Goal: Task Accomplishment & Management: Manage account settings

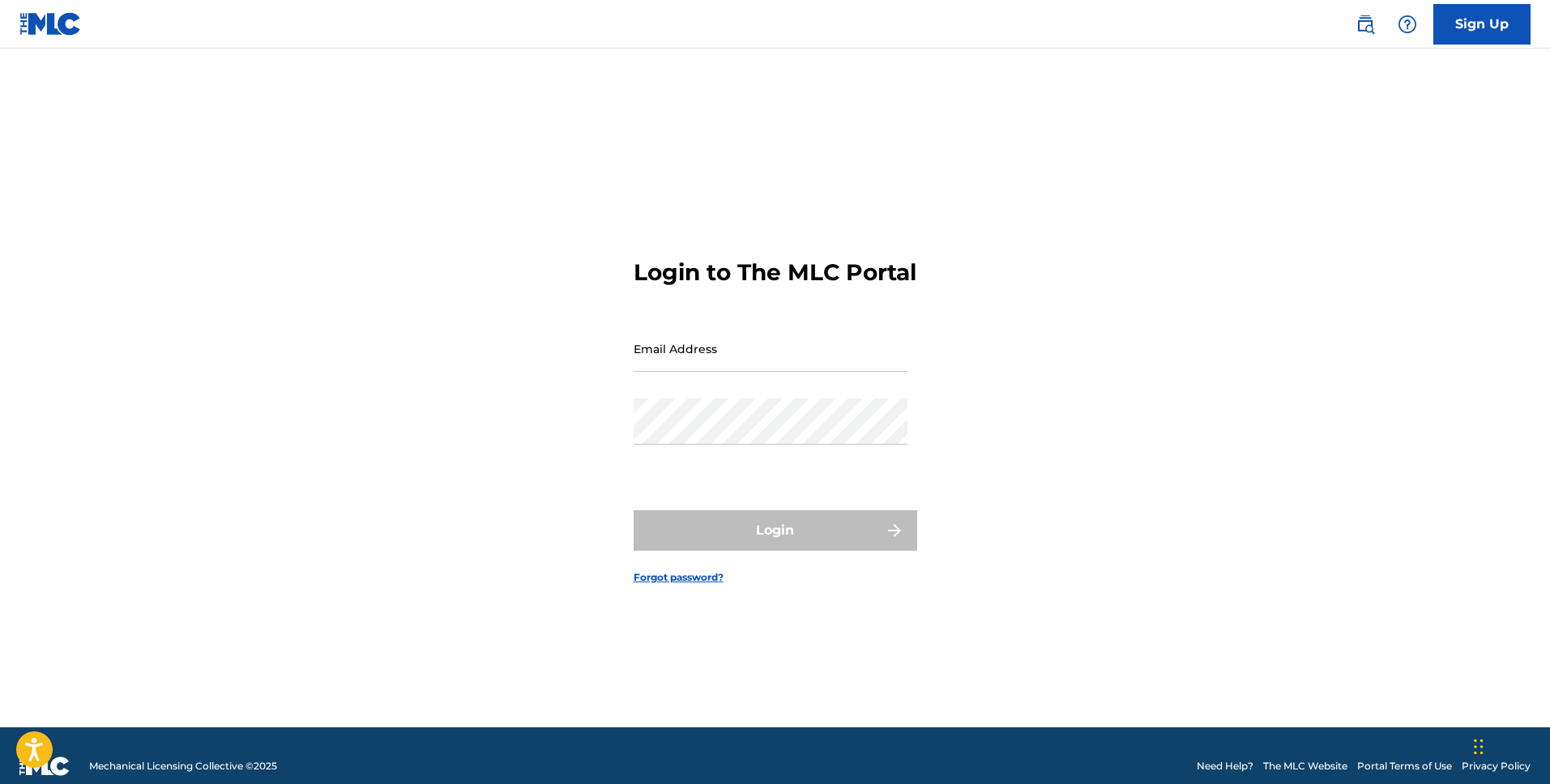
click at [809, 355] on input "Email Address" at bounding box center [770, 349] width 274 height 46
click at [735, 350] on input "Email Address" at bounding box center [770, 349] width 274 height 46
click at [737, 363] on input "Email Address" at bounding box center [770, 349] width 274 height 46
drag, startPoint x: 769, startPoint y: 386, endPoint x: 769, endPoint y: 375, distance: 11.0
click at [769, 384] on div "Email Address [EMAIL_ADDRESS][DOMAIN_NAME]" at bounding box center [770, 362] width 274 height 73
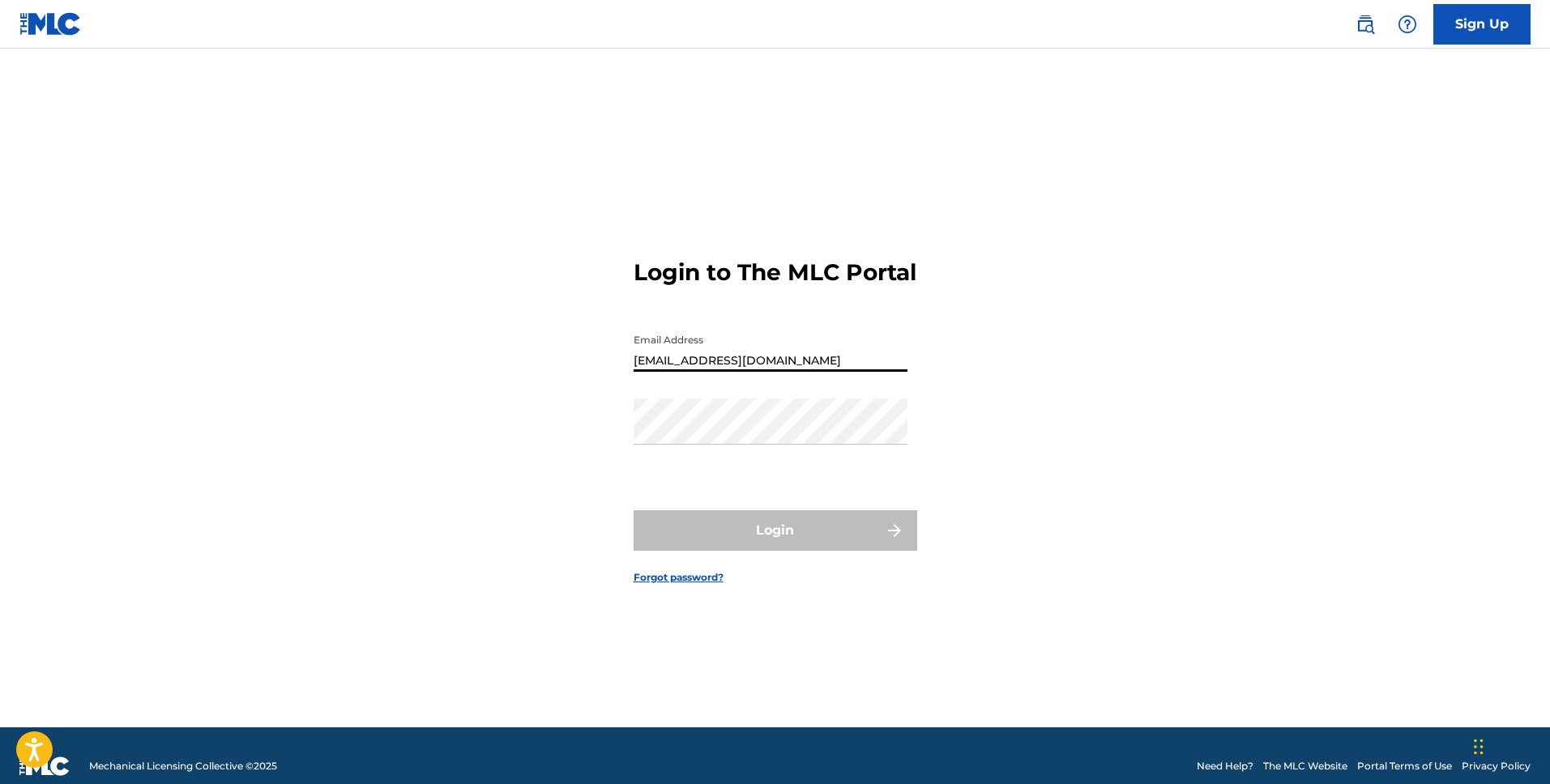
click at [769, 370] on input "[EMAIL_ADDRESS][DOMAIN_NAME]" at bounding box center [770, 349] width 274 height 46
type input "[EMAIL_ADDRESS][DOMAIN_NAME]"
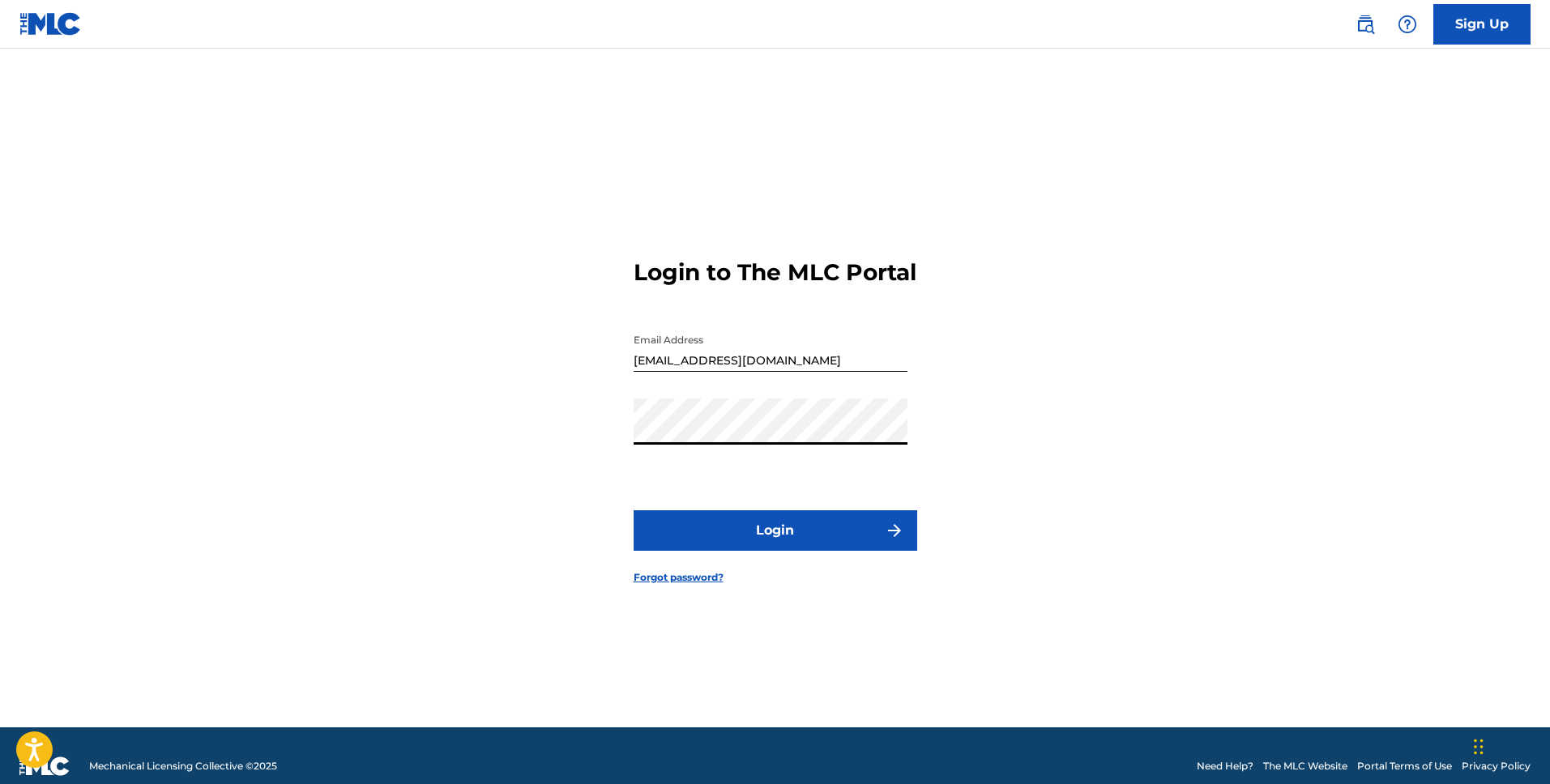
click at [767, 540] on button "Login" at bounding box center [775, 531] width 283 height 40
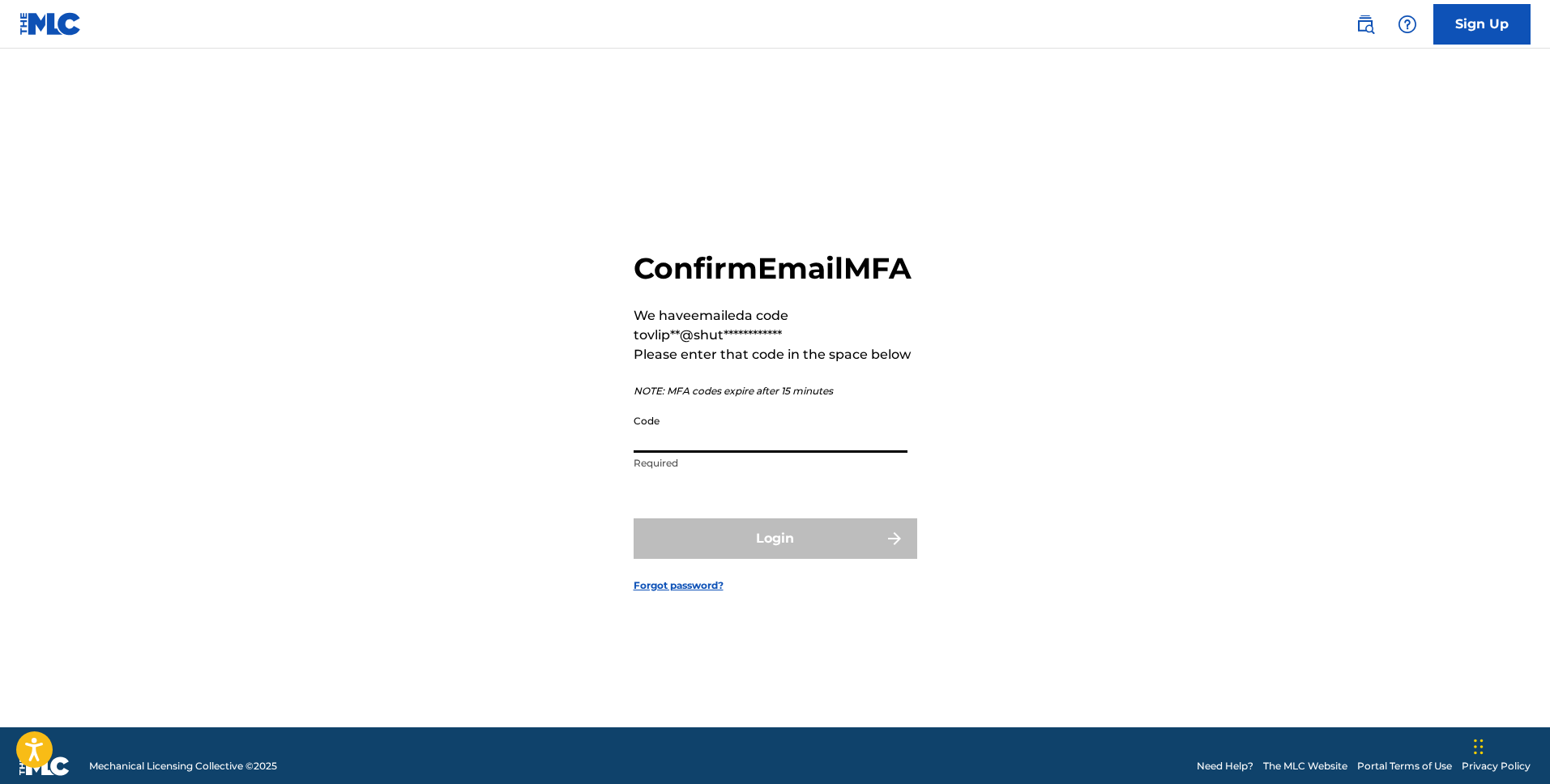
click at [796, 446] on input "Code" at bounding box center [770, 430] width 274 height 46
paste input "516582"
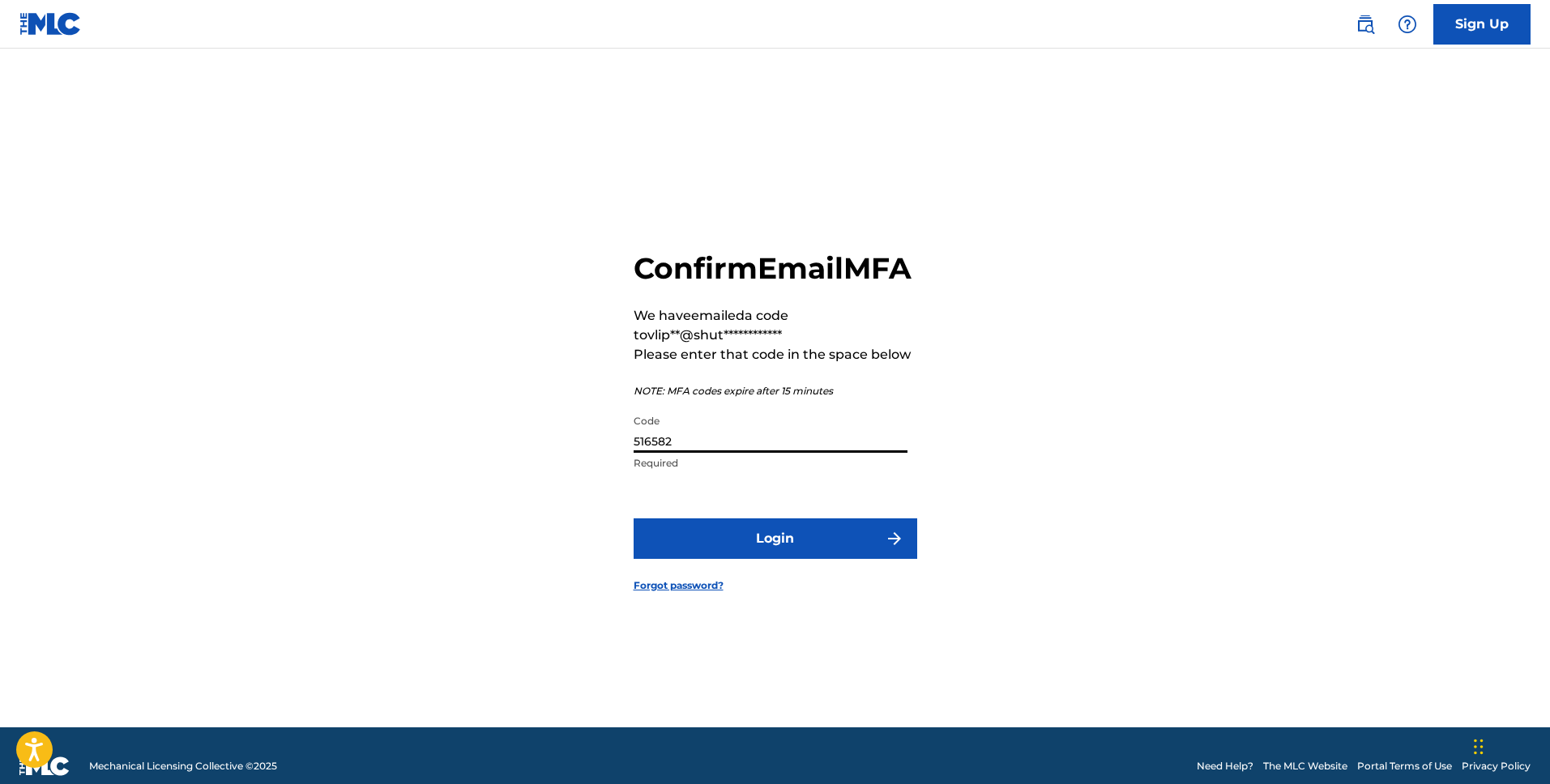
type input "516582"
click at [769, 542] on button "Login" at bounding box center [775, 538] width 283 height 40
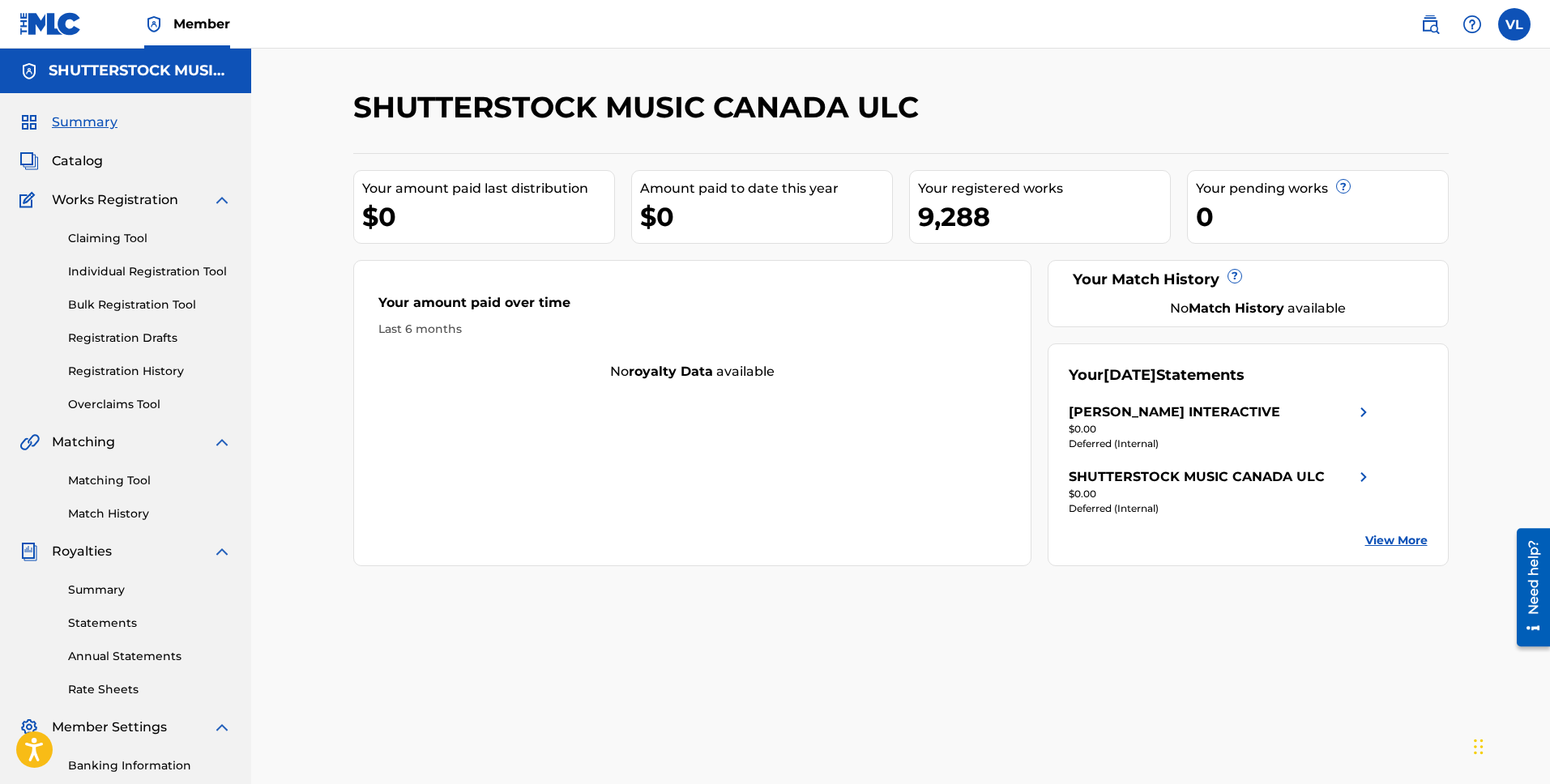
click at [106, 616] on link "Statements" at bounding box center [150, 623] width 164 height 17
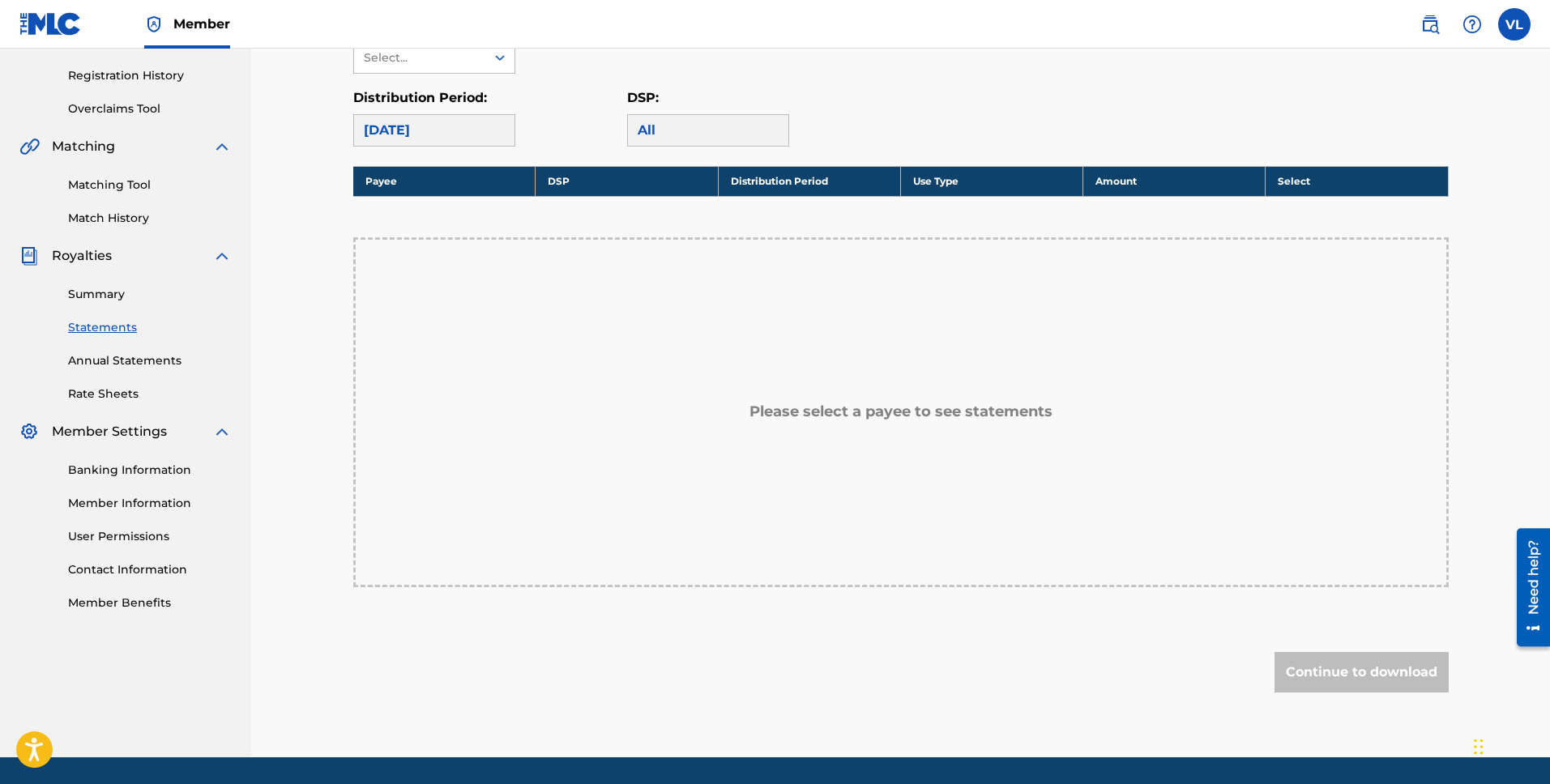
scroll to position [342, 0]
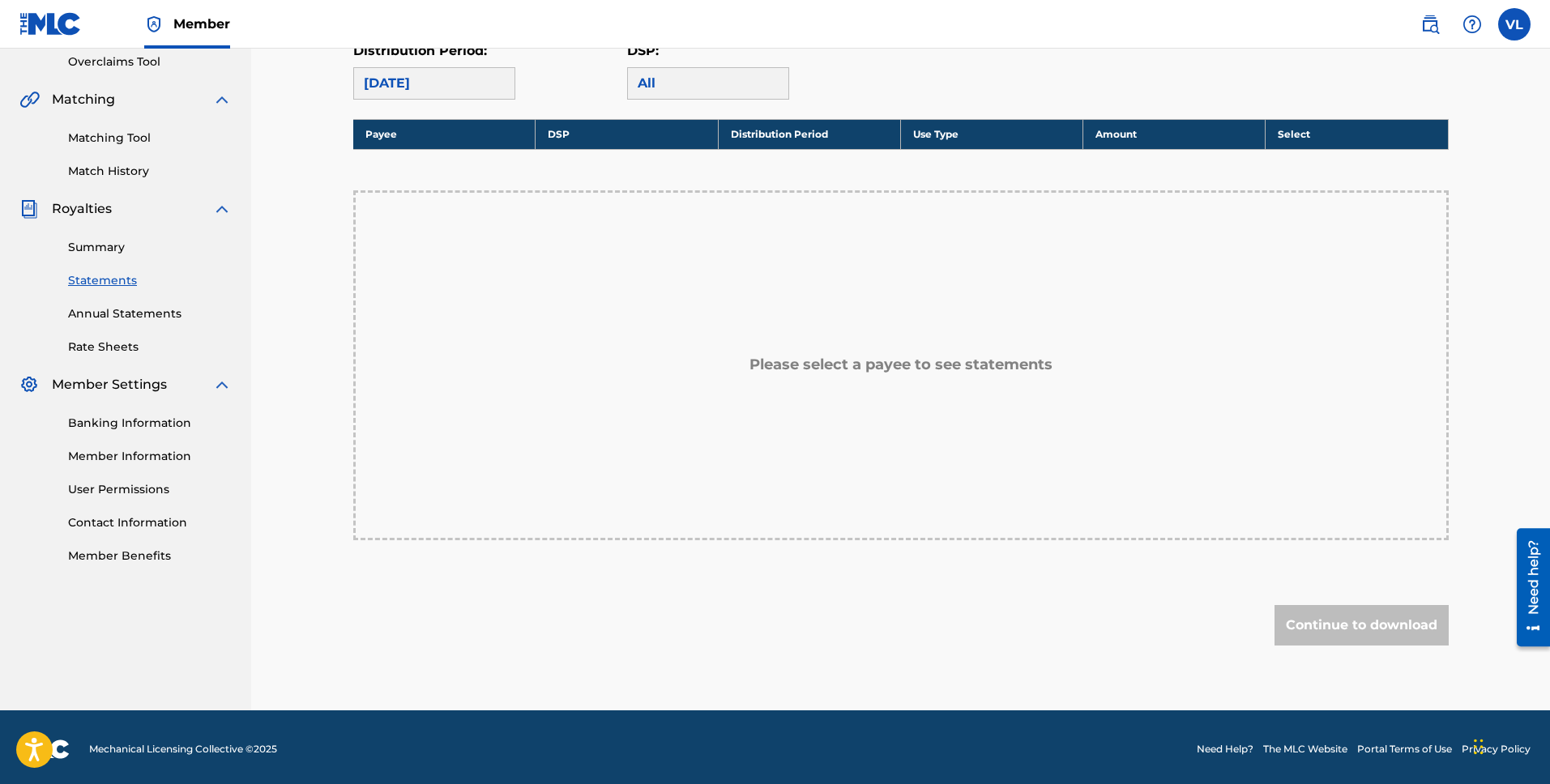
click at [139, 321] on link "Annual Statements" at bounding box center [150, 314] width 164 height 17
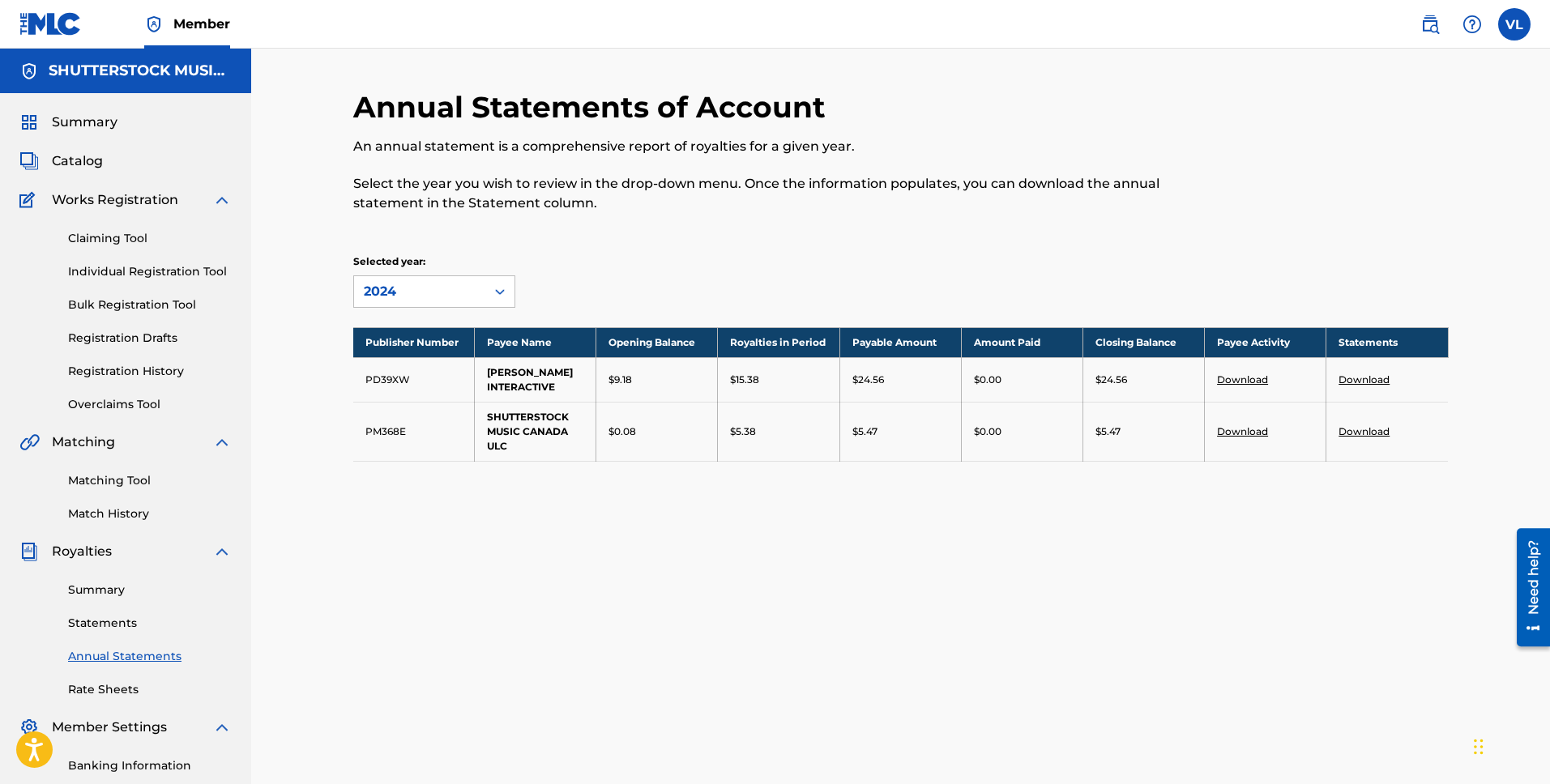
click at [111, 620] on link "Statements" at bounding box center [150, 623] width 164 height 17
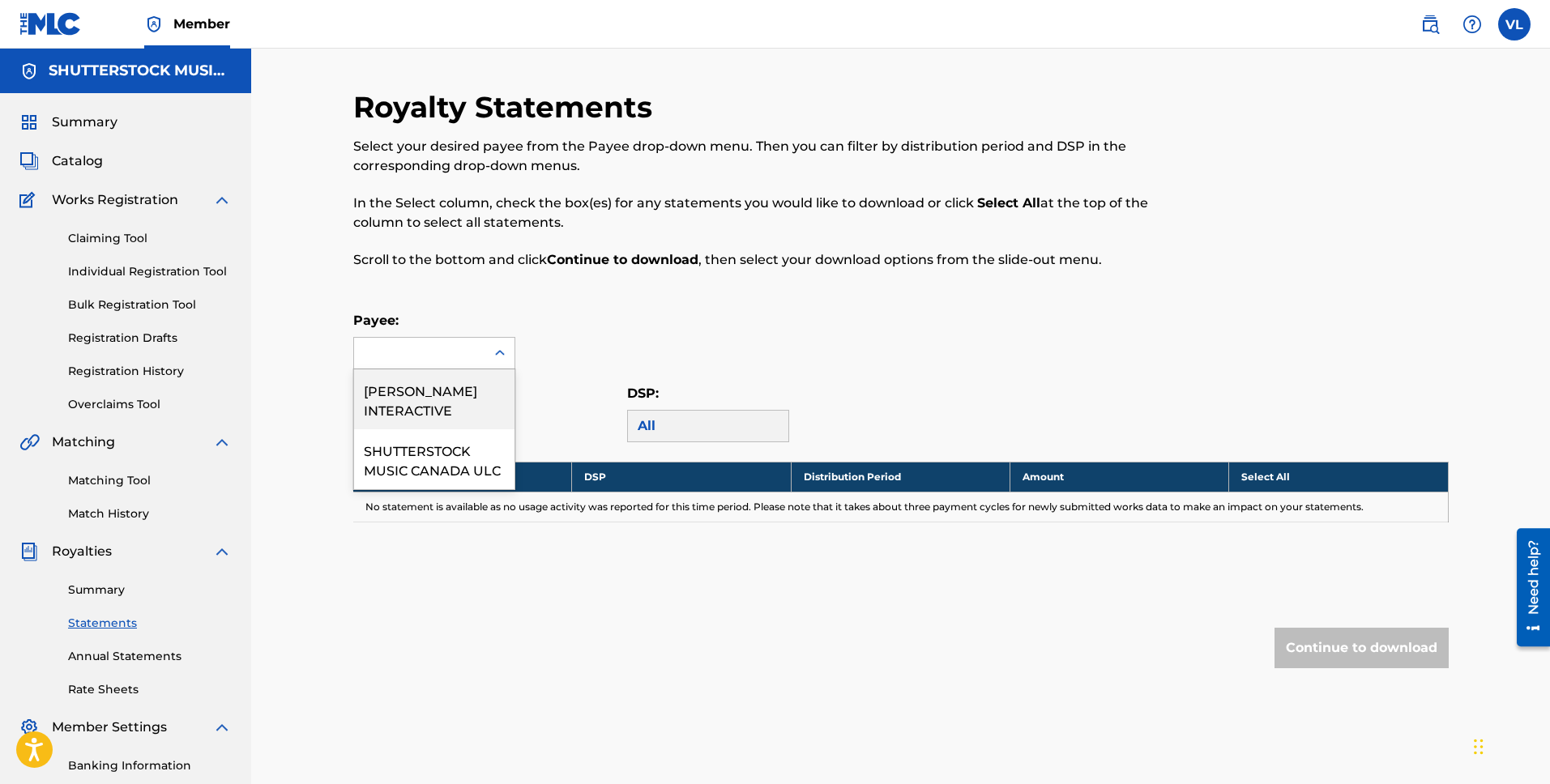
click at [444, 348] on div at bounding box center [420, 352] width 132 height 30
click at [456, 471] on div "SHUTTERSTOCK MUSIC CANADA ULC" at bounding box center [434, 459] width 160 height 60
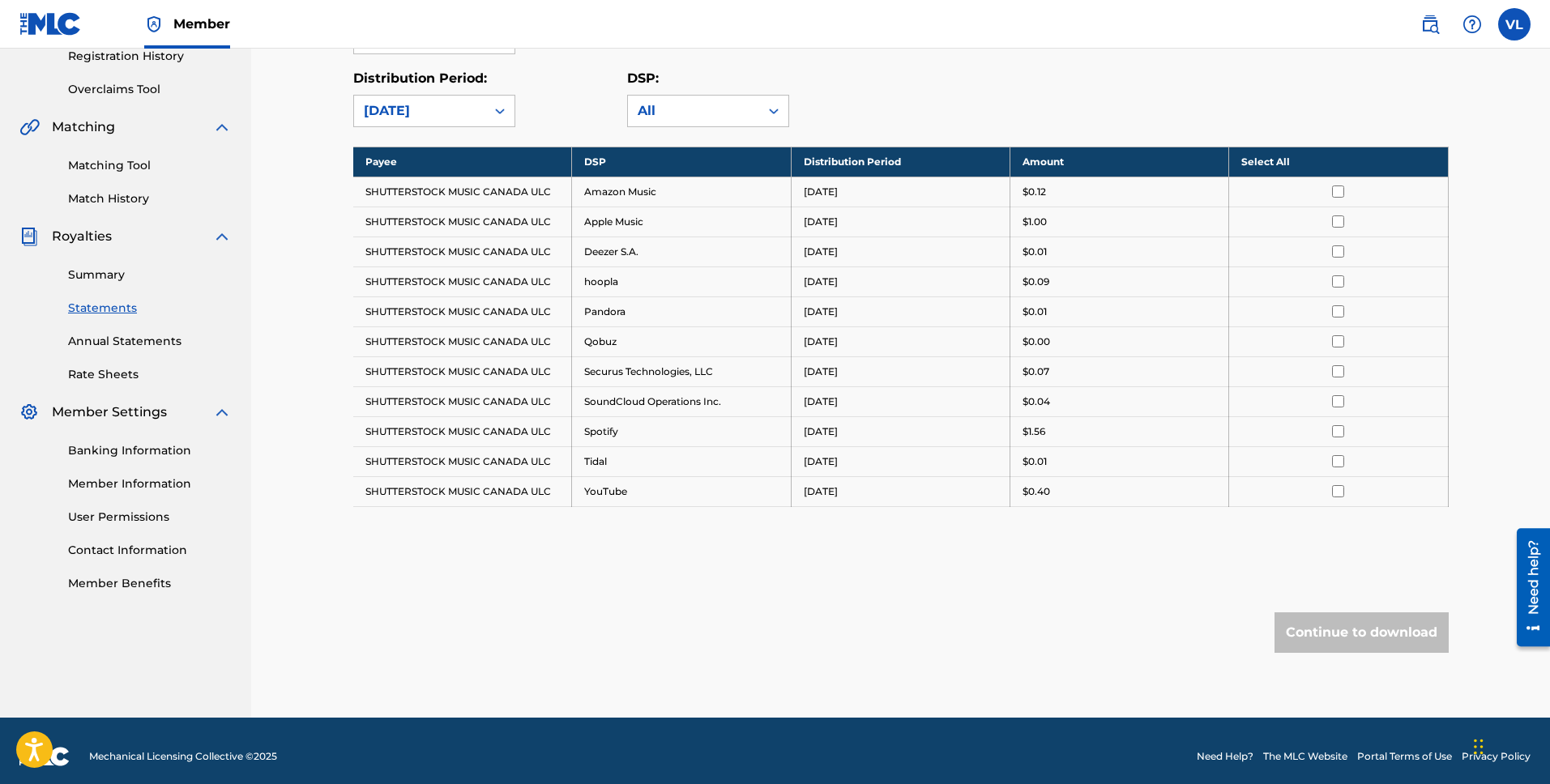
scroll to position [327, 0]
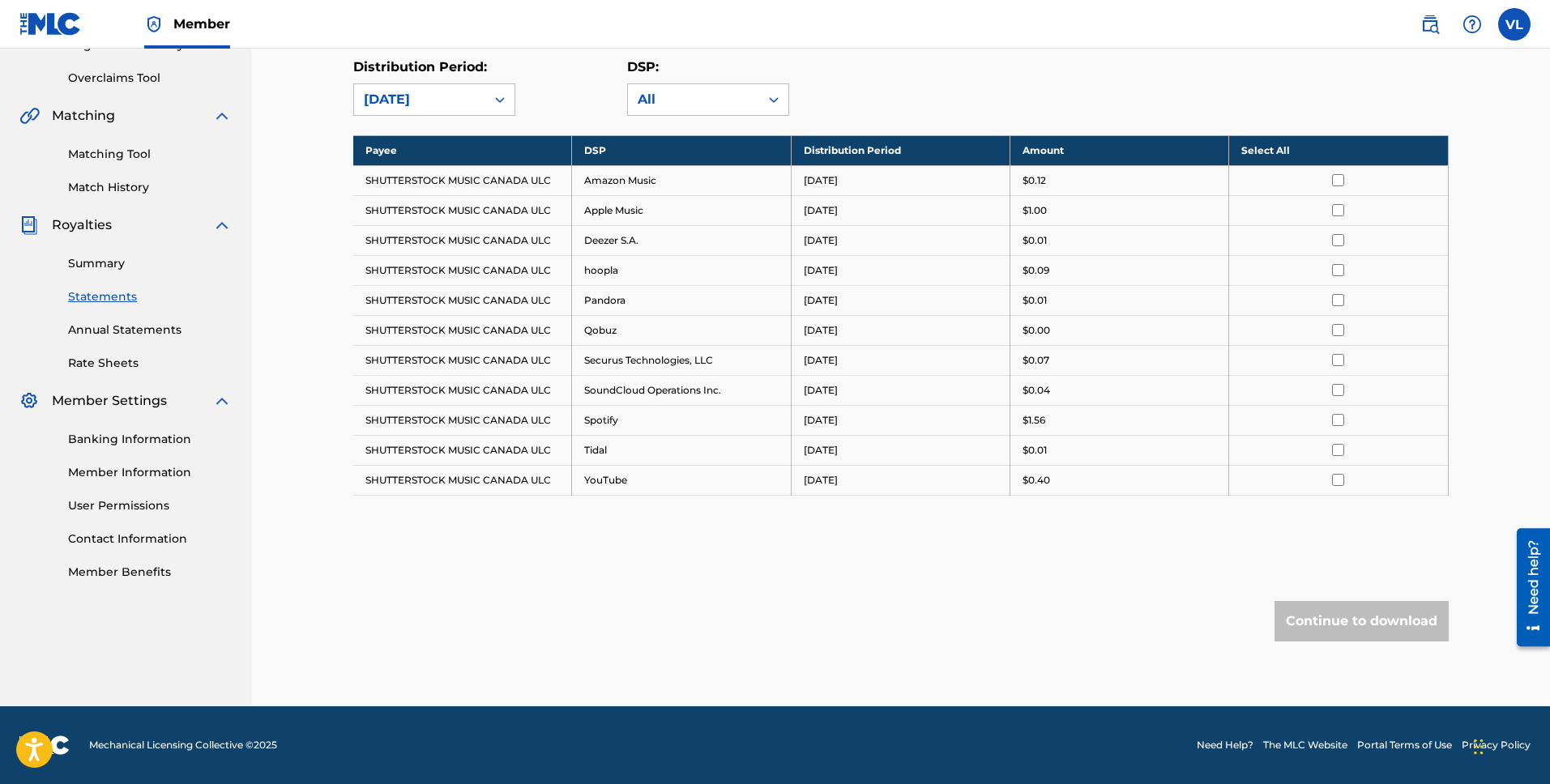
click at [151, 437] on link "Banking Information" at bounding box center [150, 439] width 164 height 17
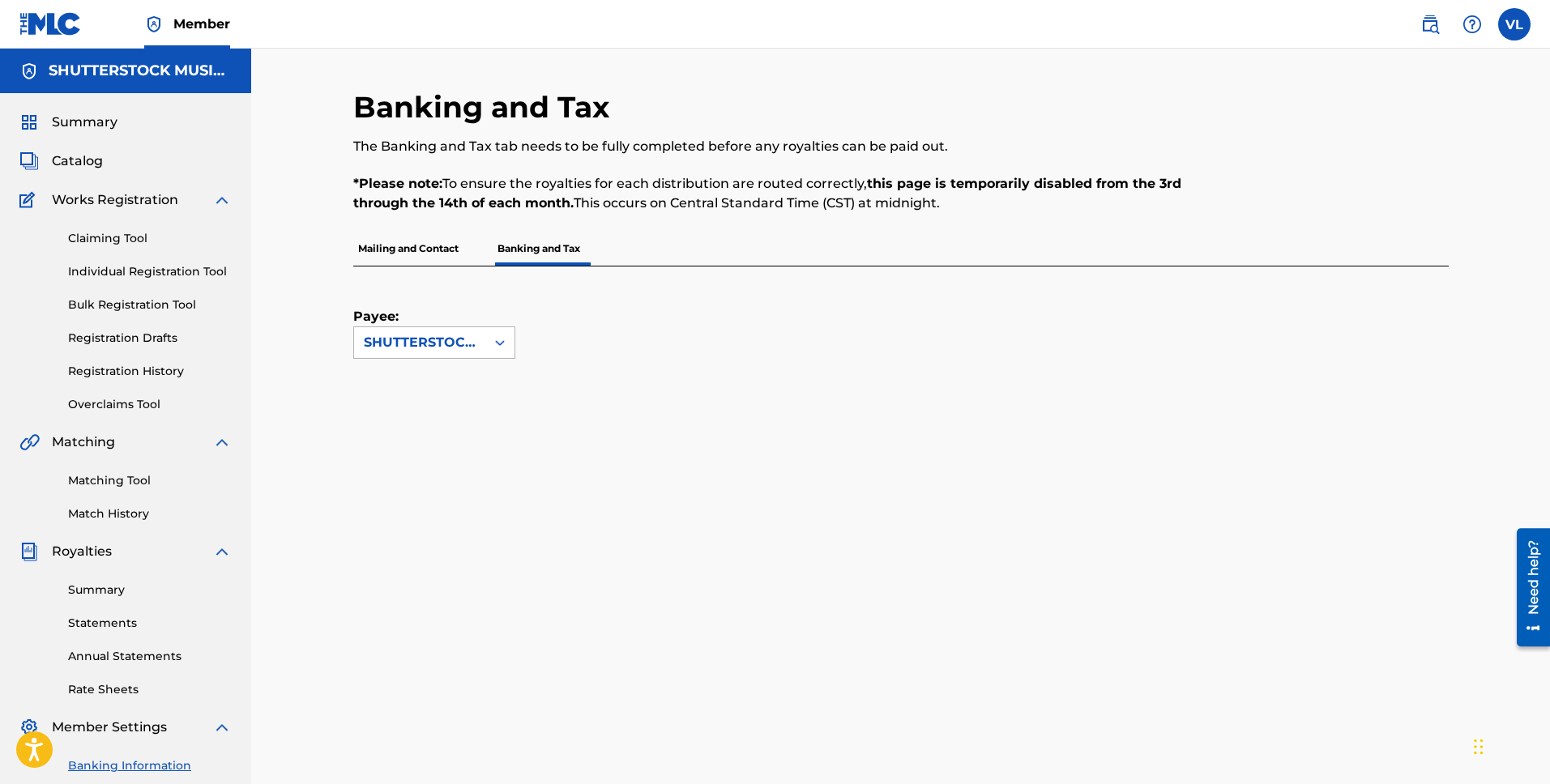
click at [494, 344] on icon at bounding box center [500, 343] width 17 height 17
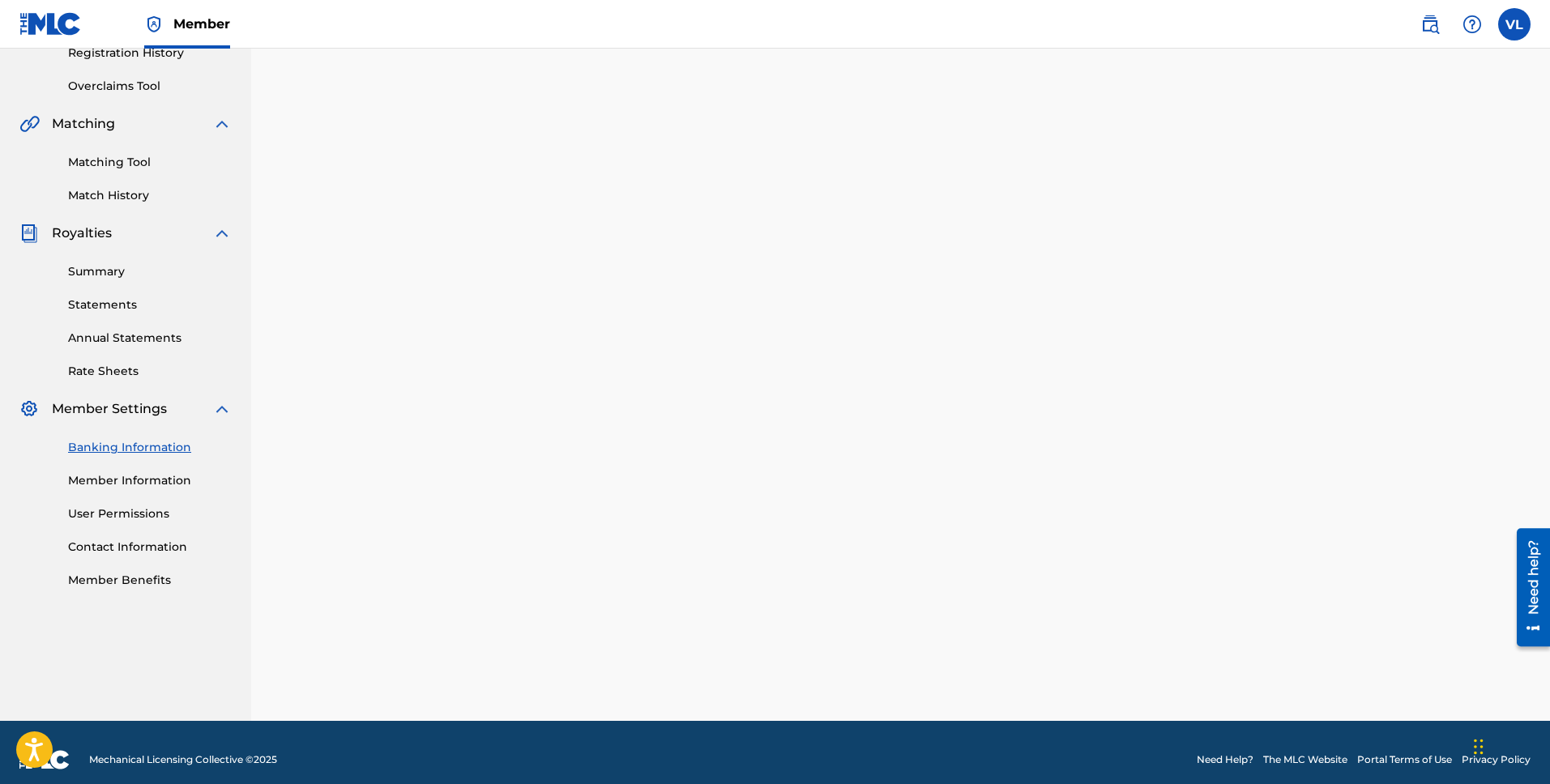
scroll to position [333, 0]
